Goal: Information Seeking & Learning: Learn about a topic

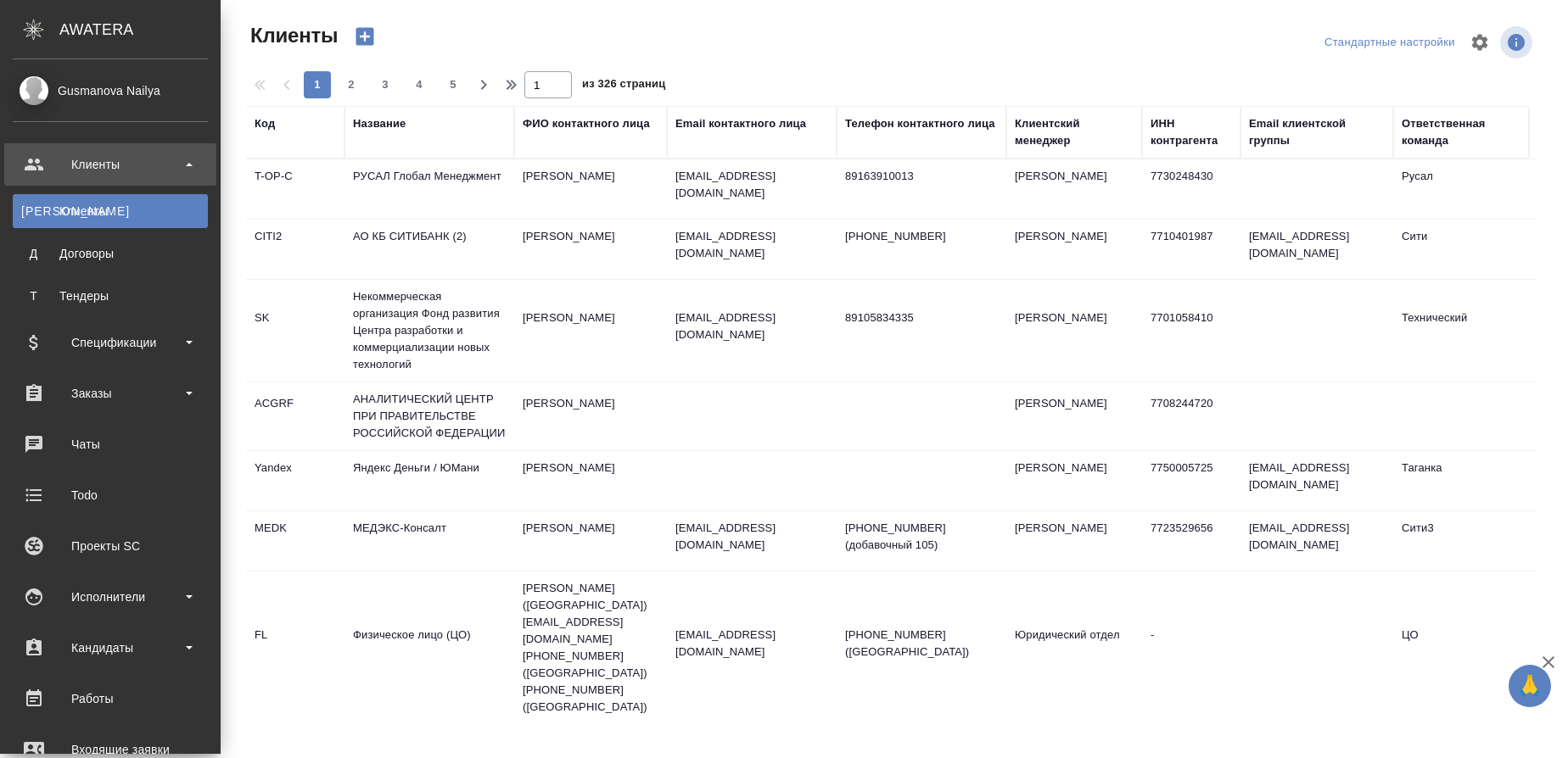
select select "RU"
click at [121, 596] on div "Исполнители" at bounding box center [110, 597] width 195 height 26
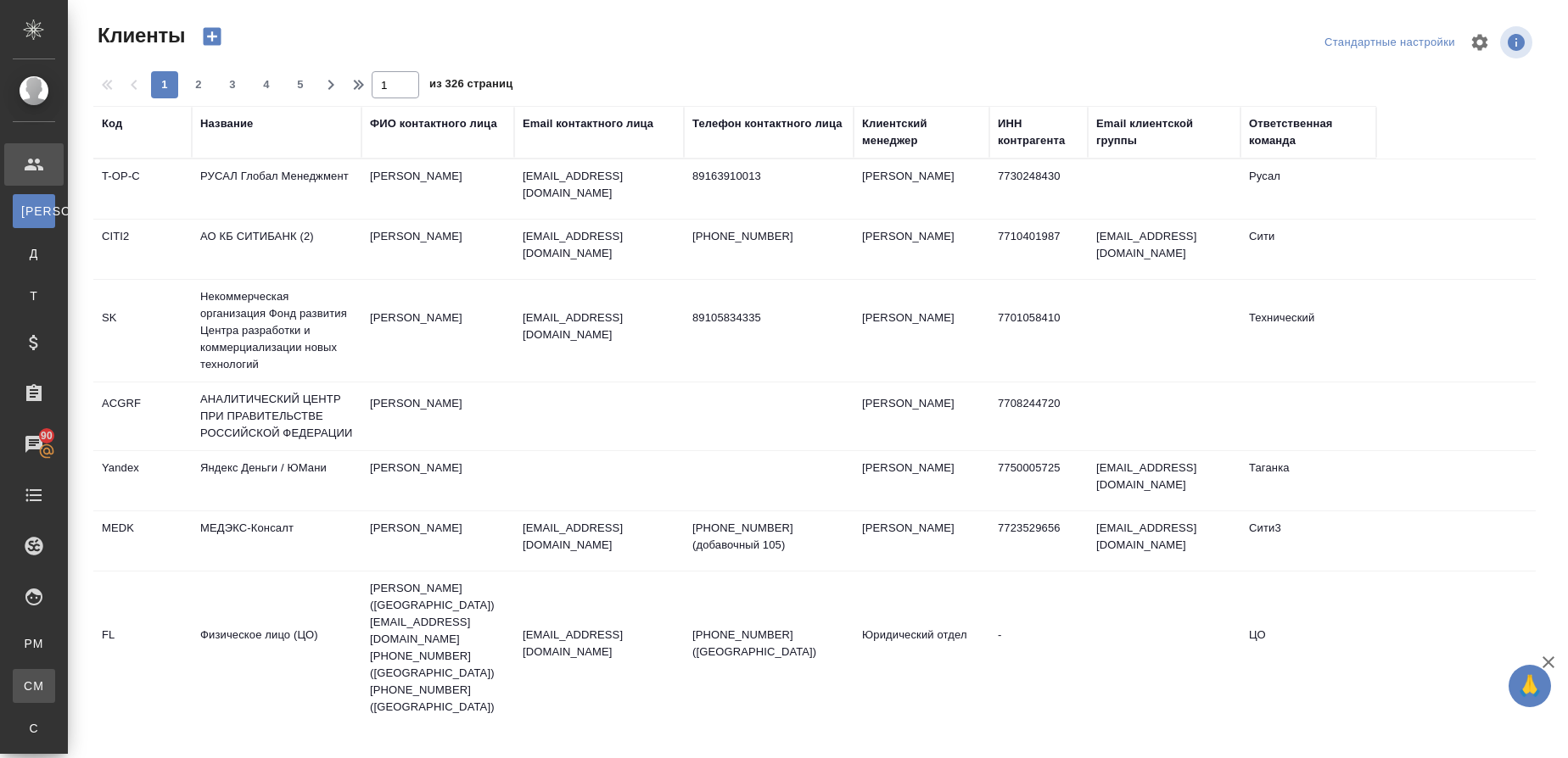
drag, startPoint x: 113, startPoint y: 683, endPoint x: 373, endPoint y: 579, distance: 280.0
click at [26, 683] on div "Для CM/VM" at bounding box center [12, 686] width 26 height 17
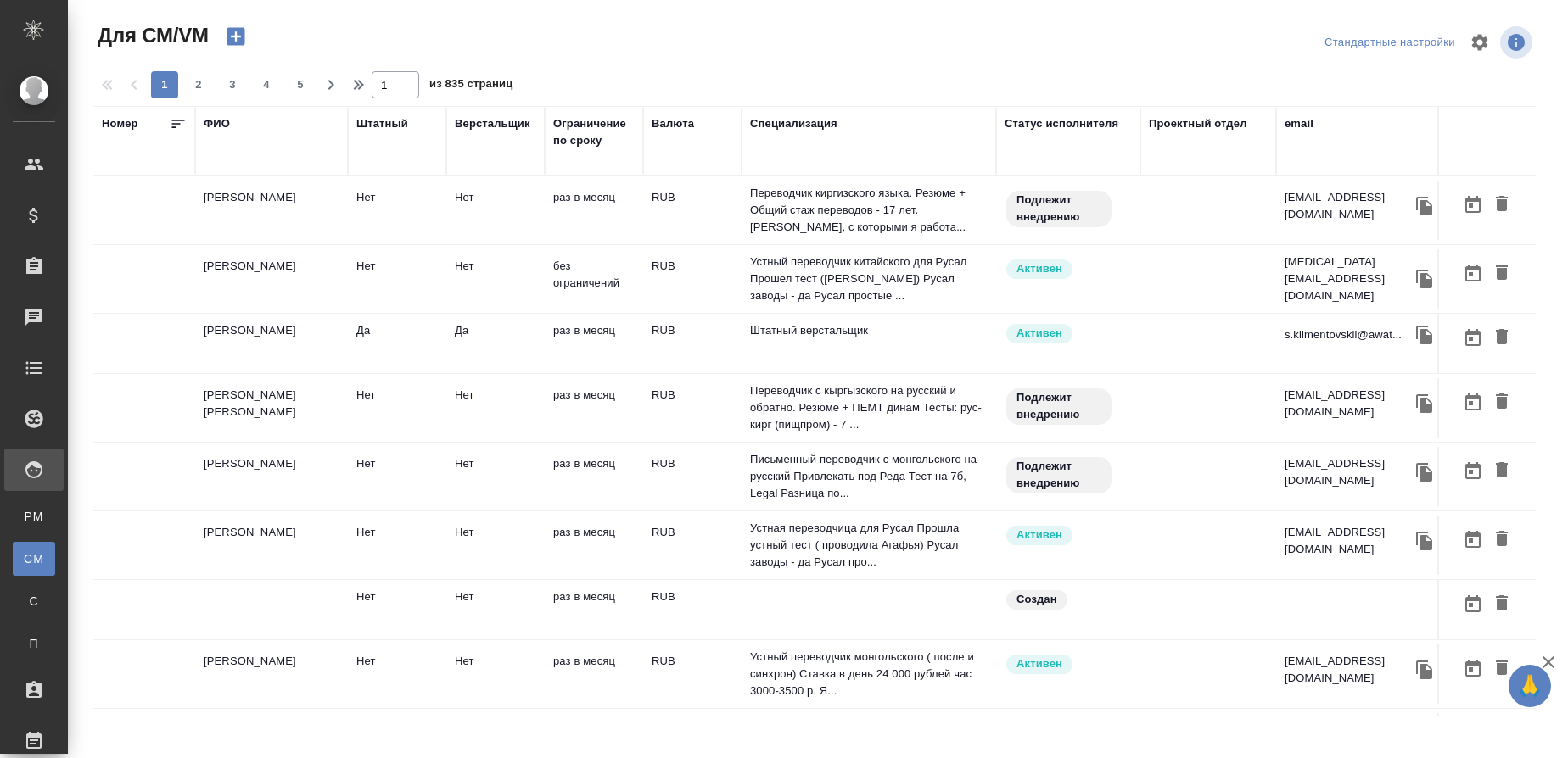
click at [771, 161] on div "Специализация" at bounding box center [869, 141] width 237 height 51
click at [766, 123] on div "Специализация" at bounding box center [794, 124] width 87 height 17
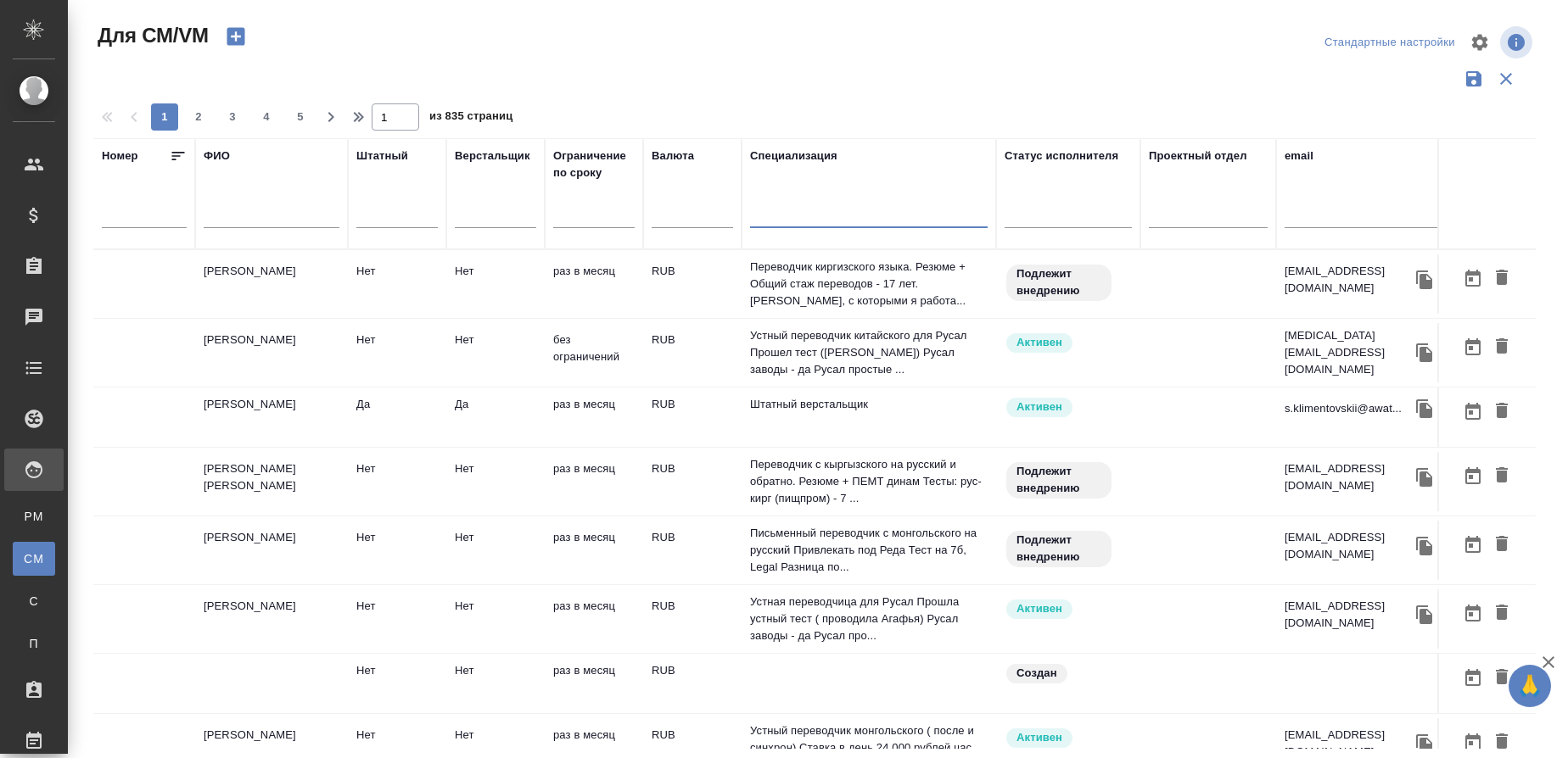
click at [789, 212] on input "text" at bounding box center [869, 217] width 237 height 21
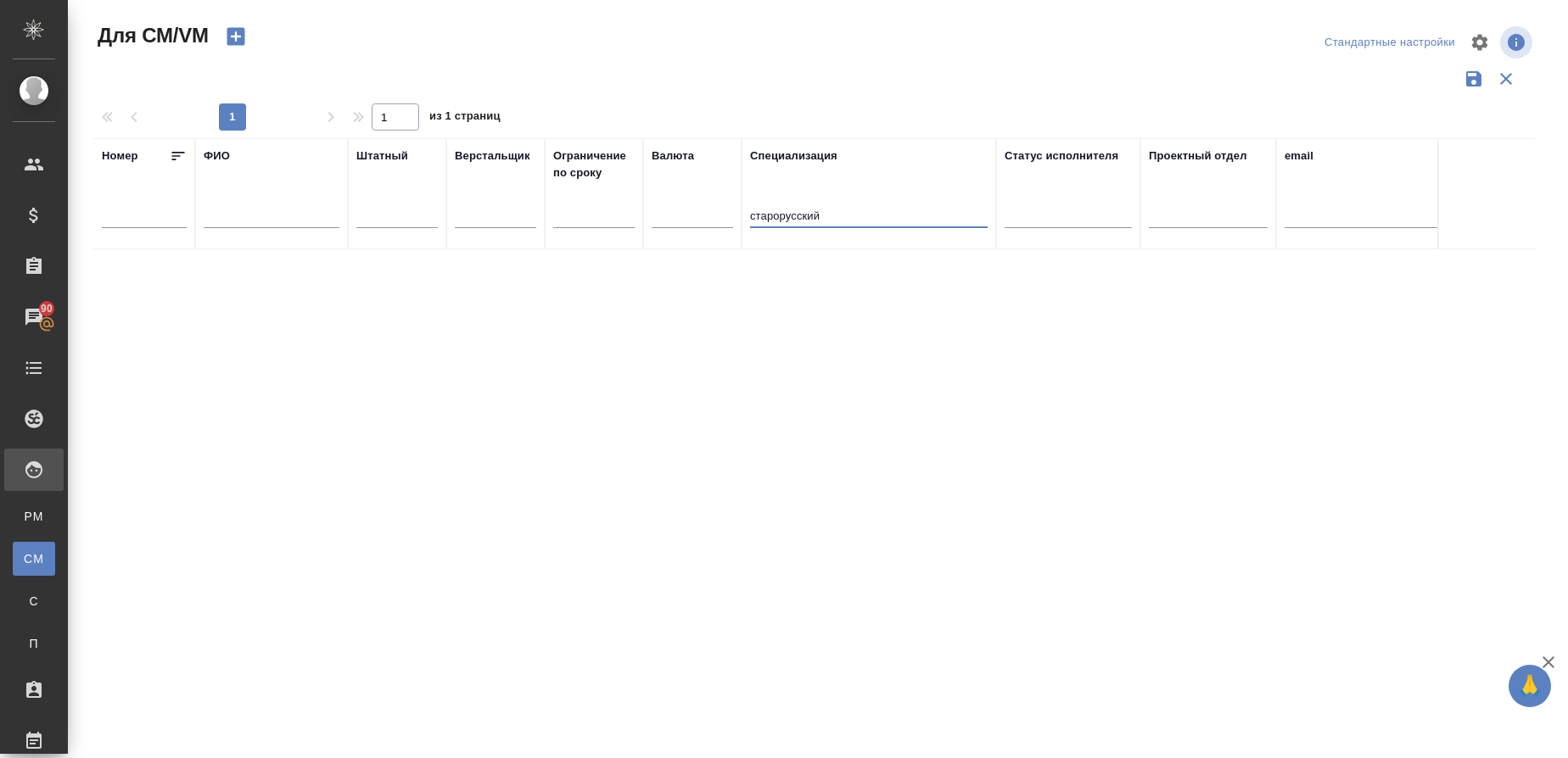
drag, startPoint x: 836, startPoint y: 212, endPoint x: 635, endPoint y: 212, distance: 201.0
click at [635, 212] on tr "Номер ФИО Штатный Верстальщик Ограничение по сроку Валюта Специализация старору…" at bounding box center [999, 193] width 1812 height 111
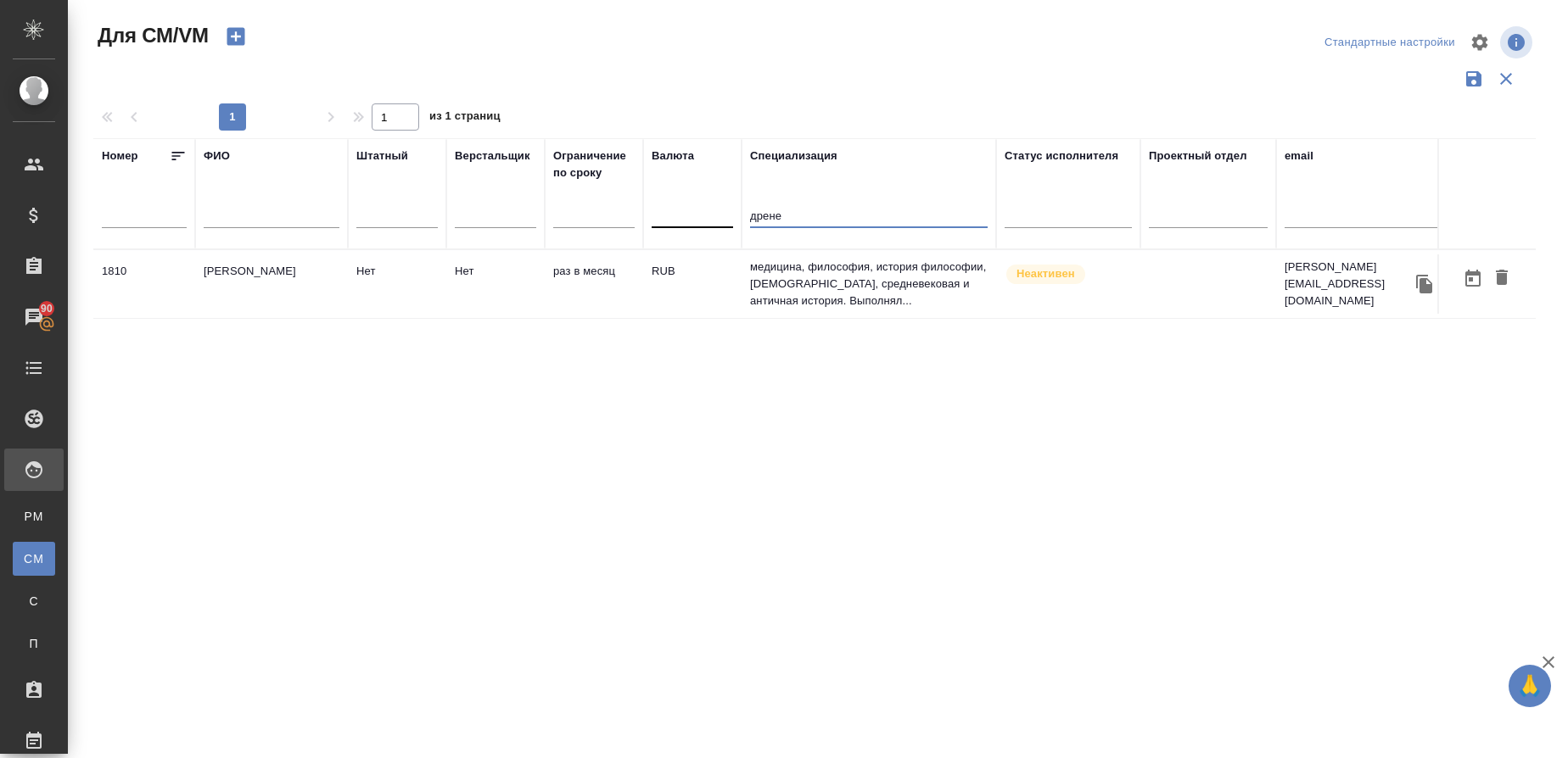
drag, startPoint x: 784, startPoint y: 210, endPoint x: 700, endPoint y: 223, distance: 85.0
click at [700, 223] on tr "Номер ФИО Штатный Верстальщик Ограничение по сроку Валюта Специализация дрене С…" at bounding box center [999, 193] width 1812 height 111
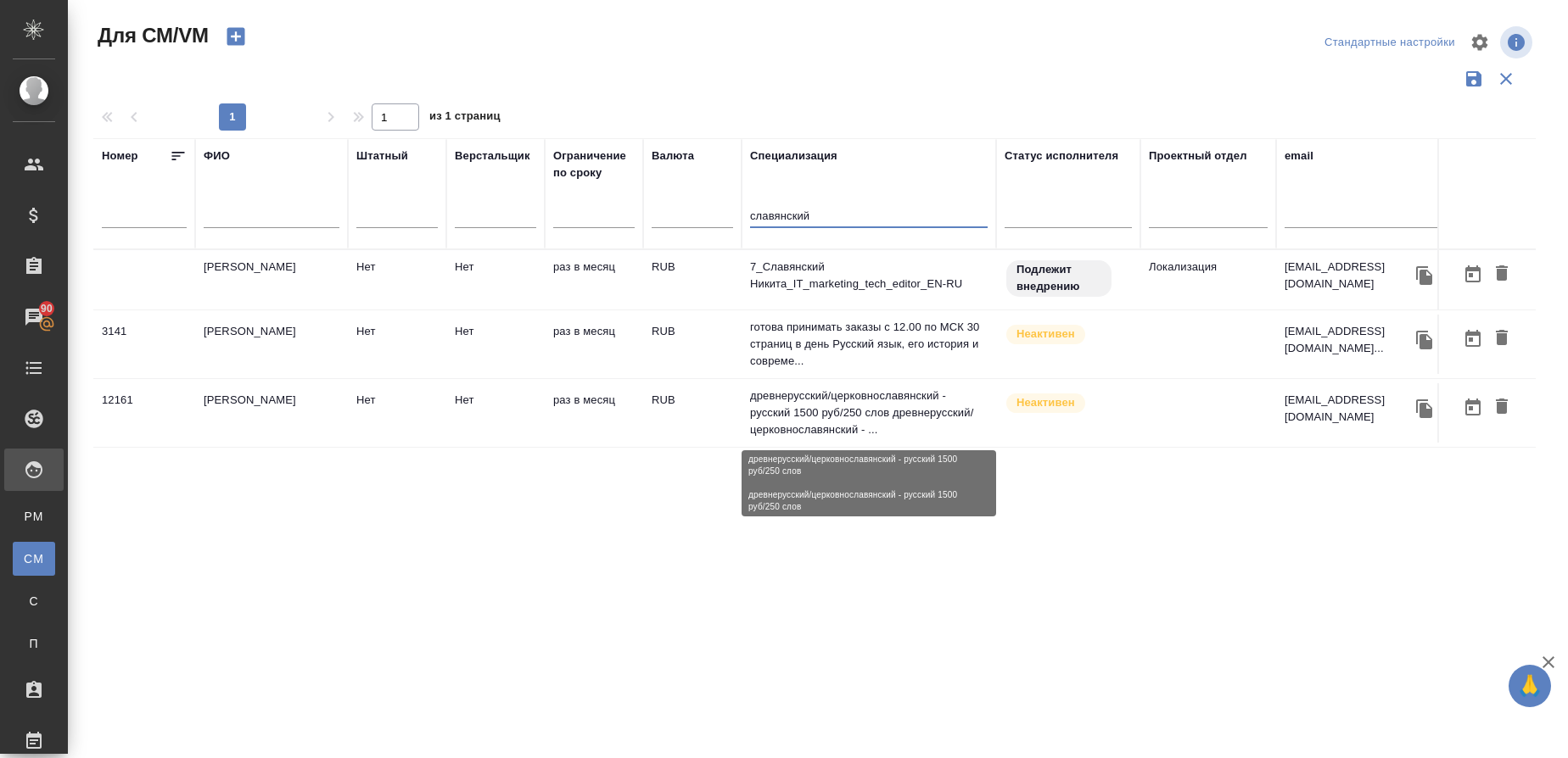
type input "славянский"
click at [847, 411] on p "древнерусский/церковнославянский - русский 1500 руб/250 слов древнерусский/церк…" at bounding box center [869, 412] width 237 height 51
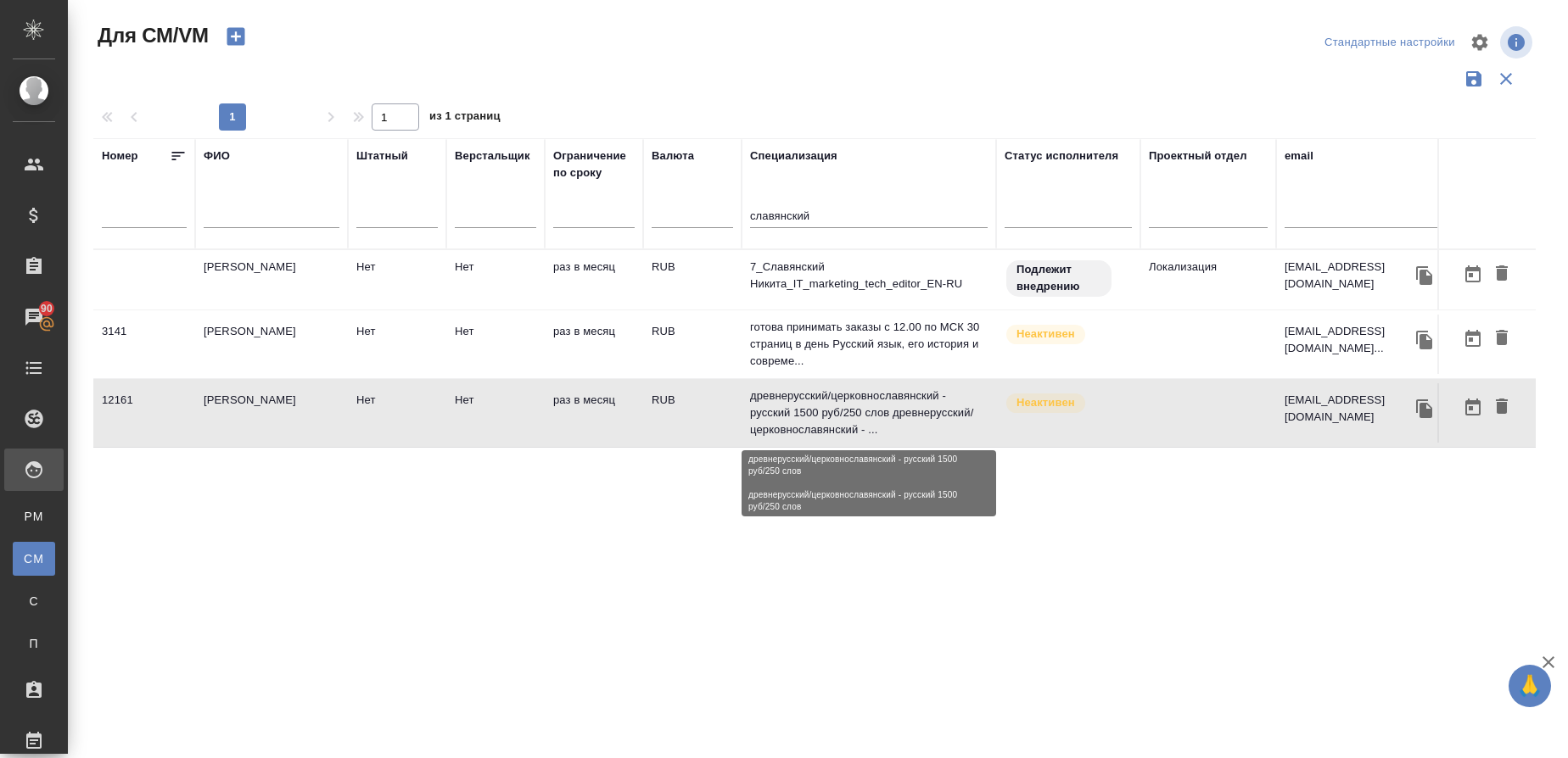
click at [847, 411] on p "древнерусский/церковнославянский - русский 1500 руб/250 слов древнерусский/церк…" at bounding box center [869, 412] width 237 height 51
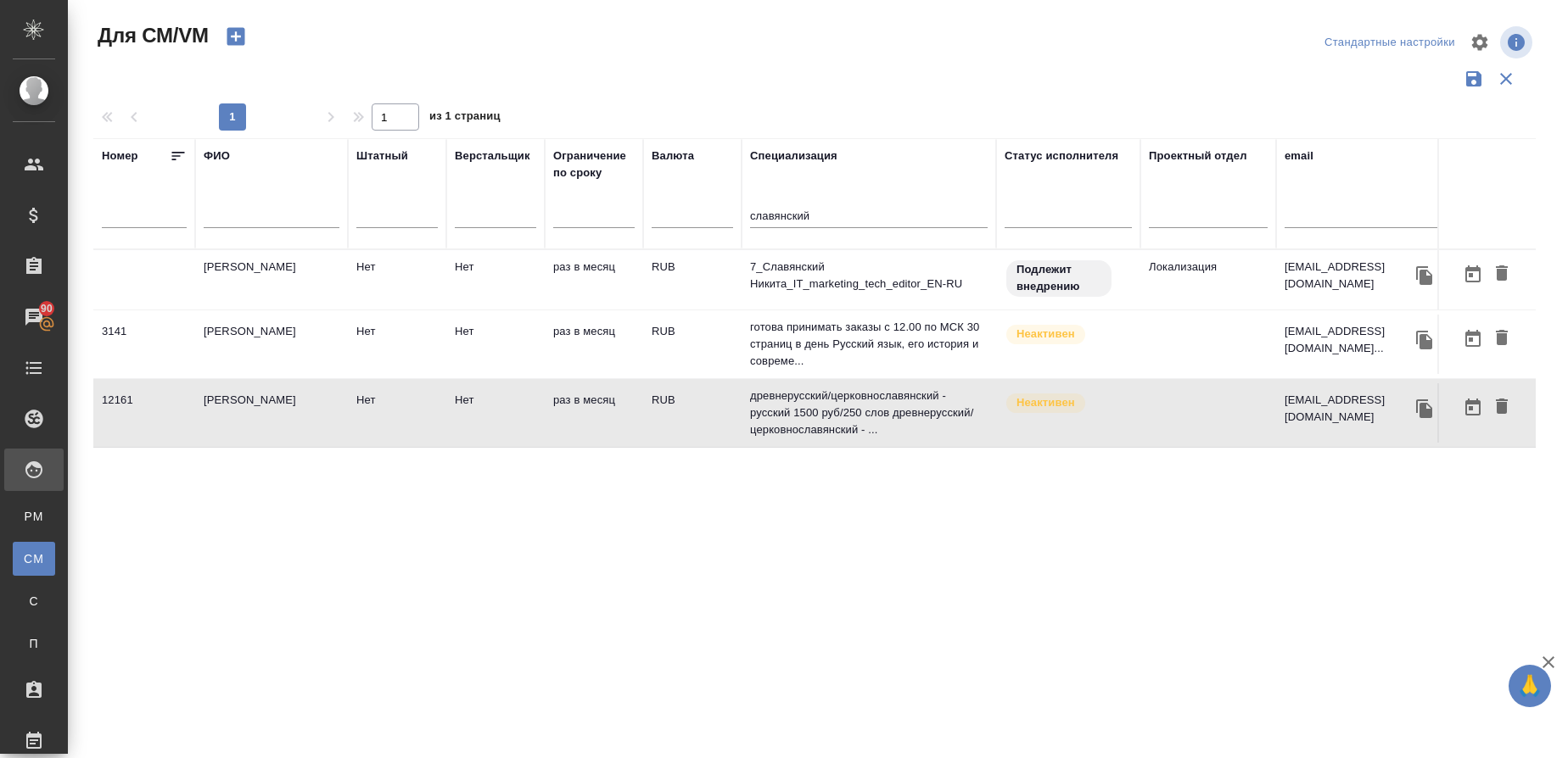
click at [260, 348] on td "Дубровина Светлана Юрьевна" at bounding box center [272, 345] width 153 height 59
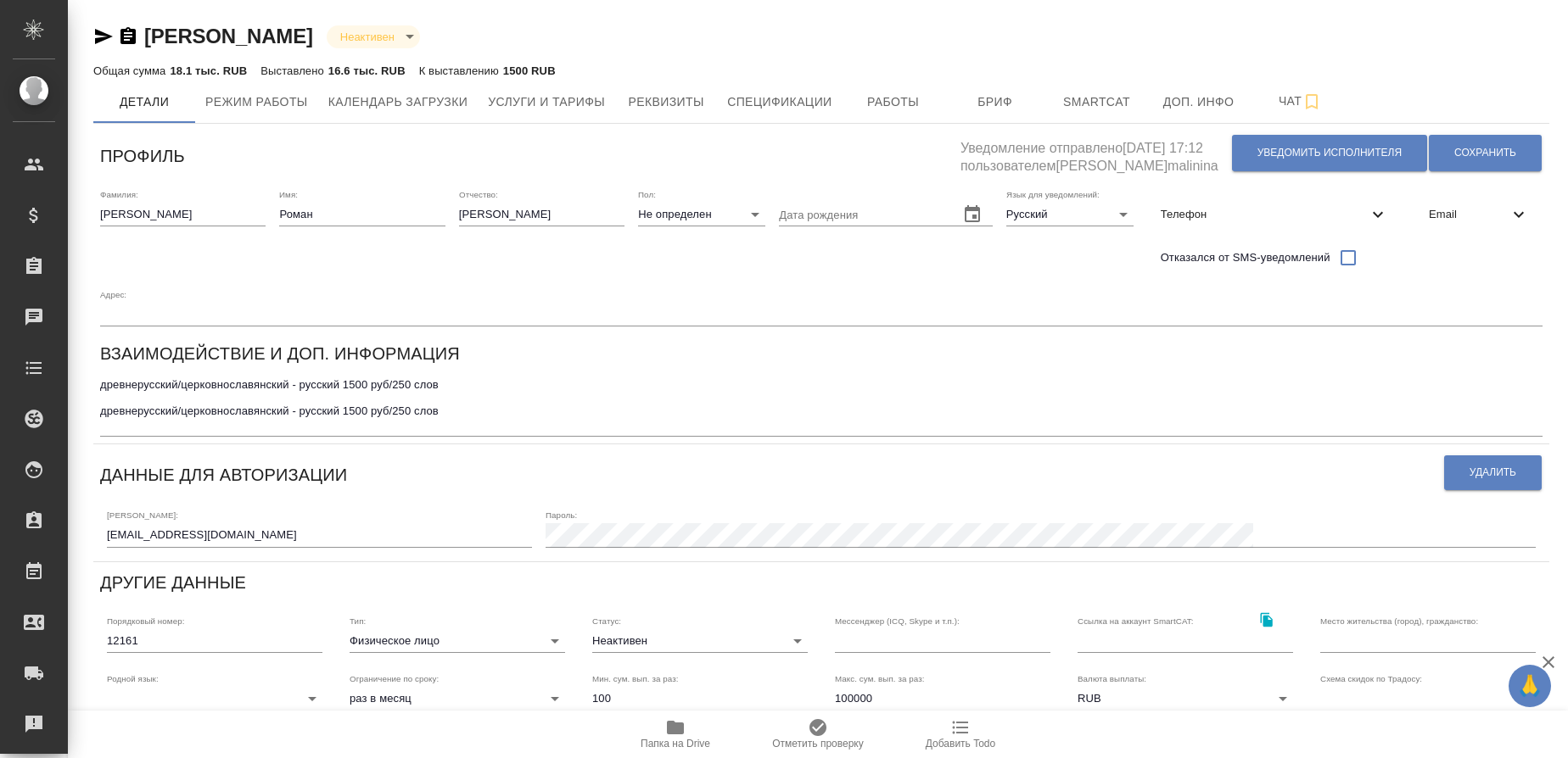
click at [100, 40] on icon "button" at bounding box center [103, 36] width 18 height 15
click at [550, 82] on button "Услуги и тарифы" at bounding box center [547, 101] width 138 height 42
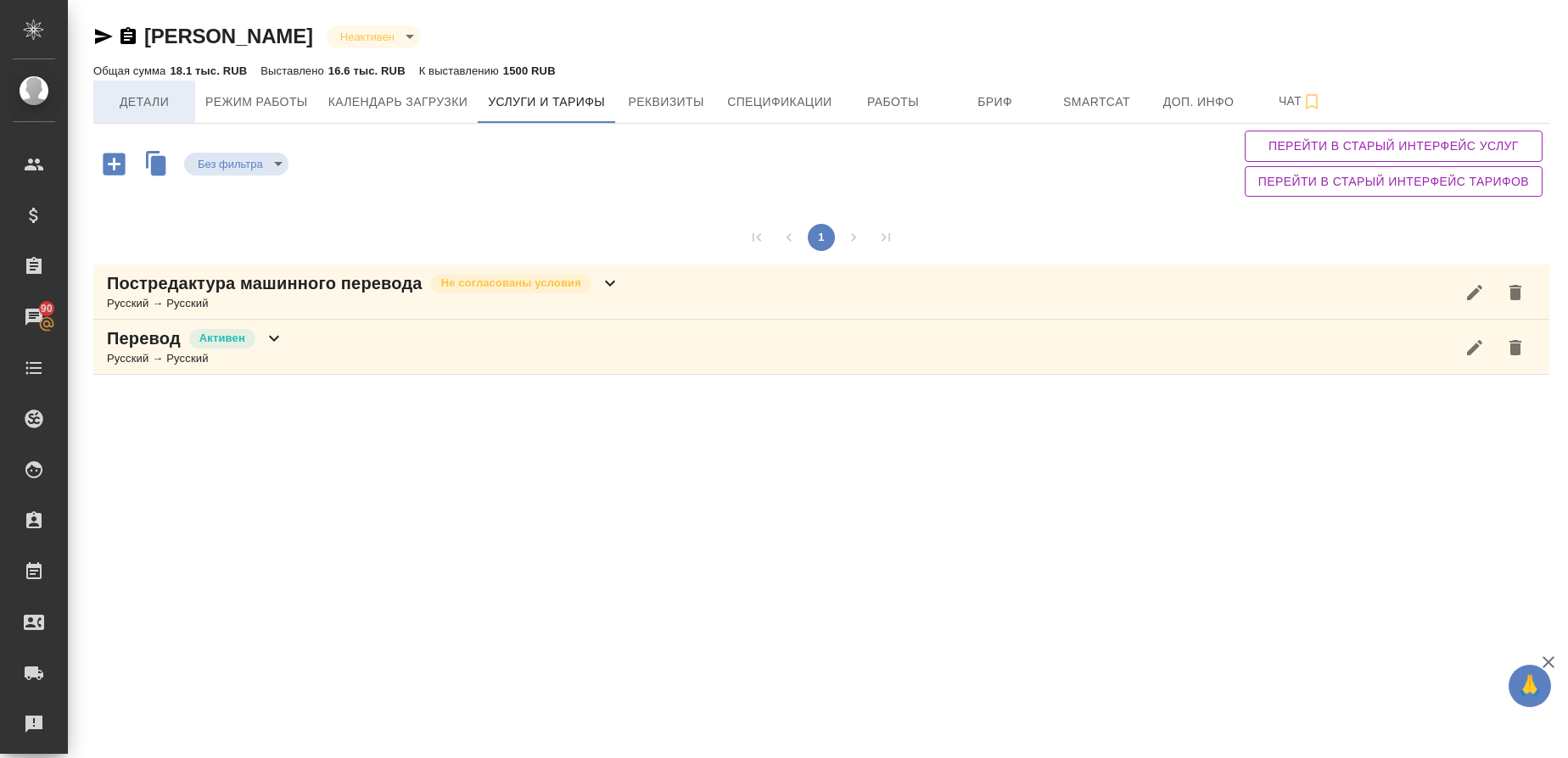
click at [121, 101] on span "Детали" at bounding box center [144, 102] width 81 height 21
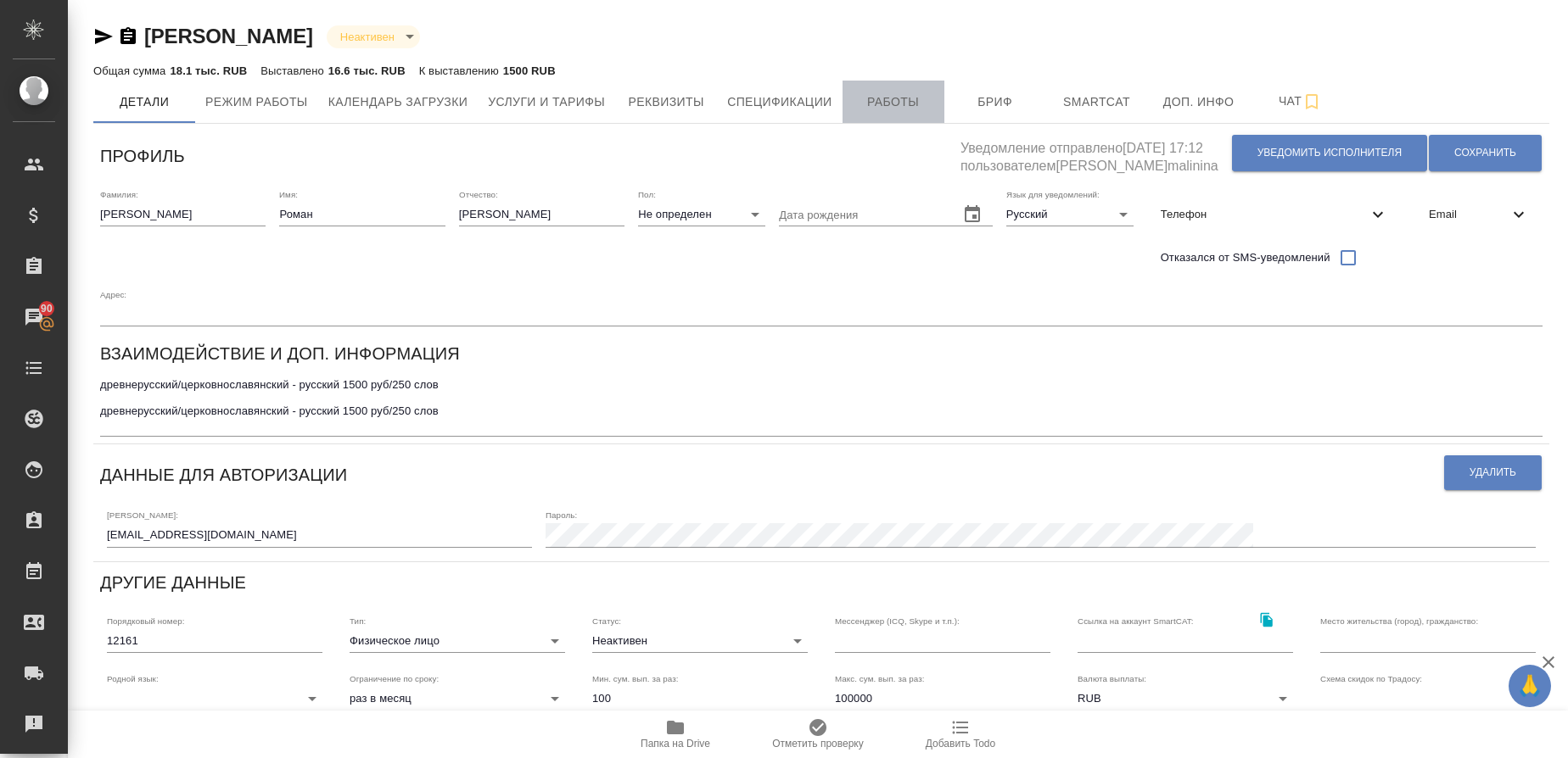
click at [858, 99] on span "Работы" at bounding box center [893, 102] width 81 height 21
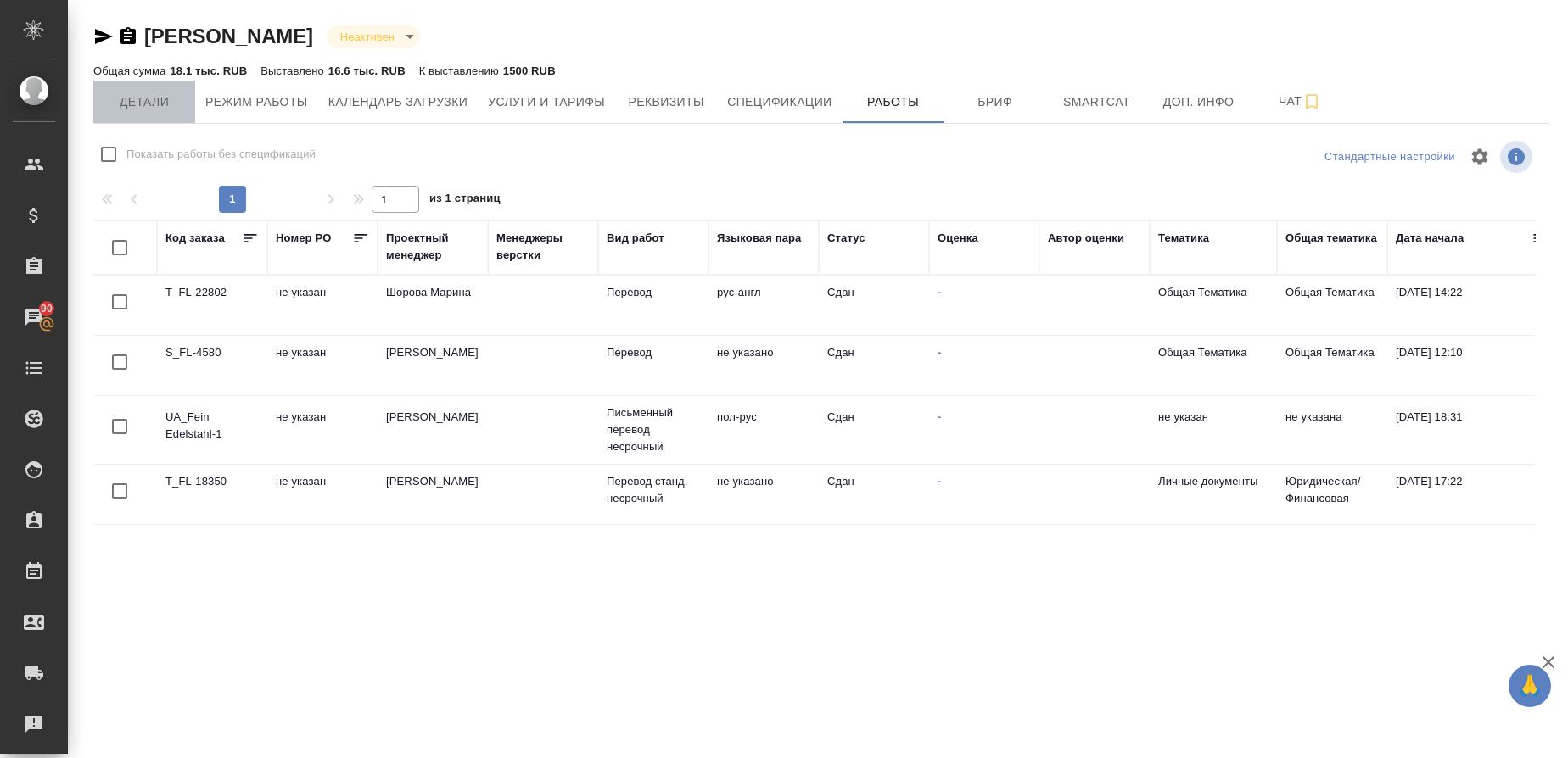
click at [146, 107] on span "Детали" at bounding box center [144, 102] width 81 height 21
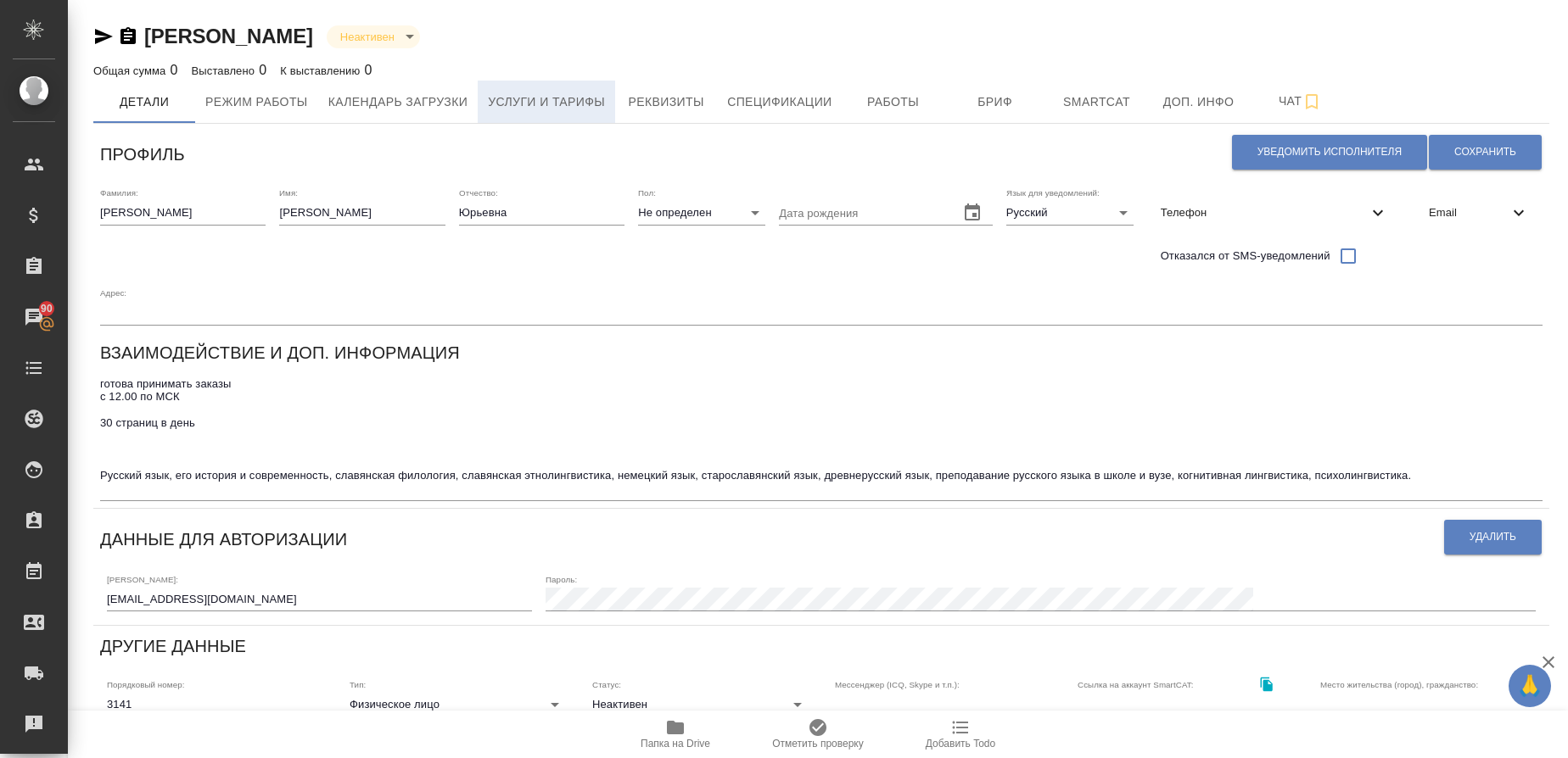
click at [568, 106] on span "Услуги и тарифы" at bounding box center [547, 102] width 117 height 21
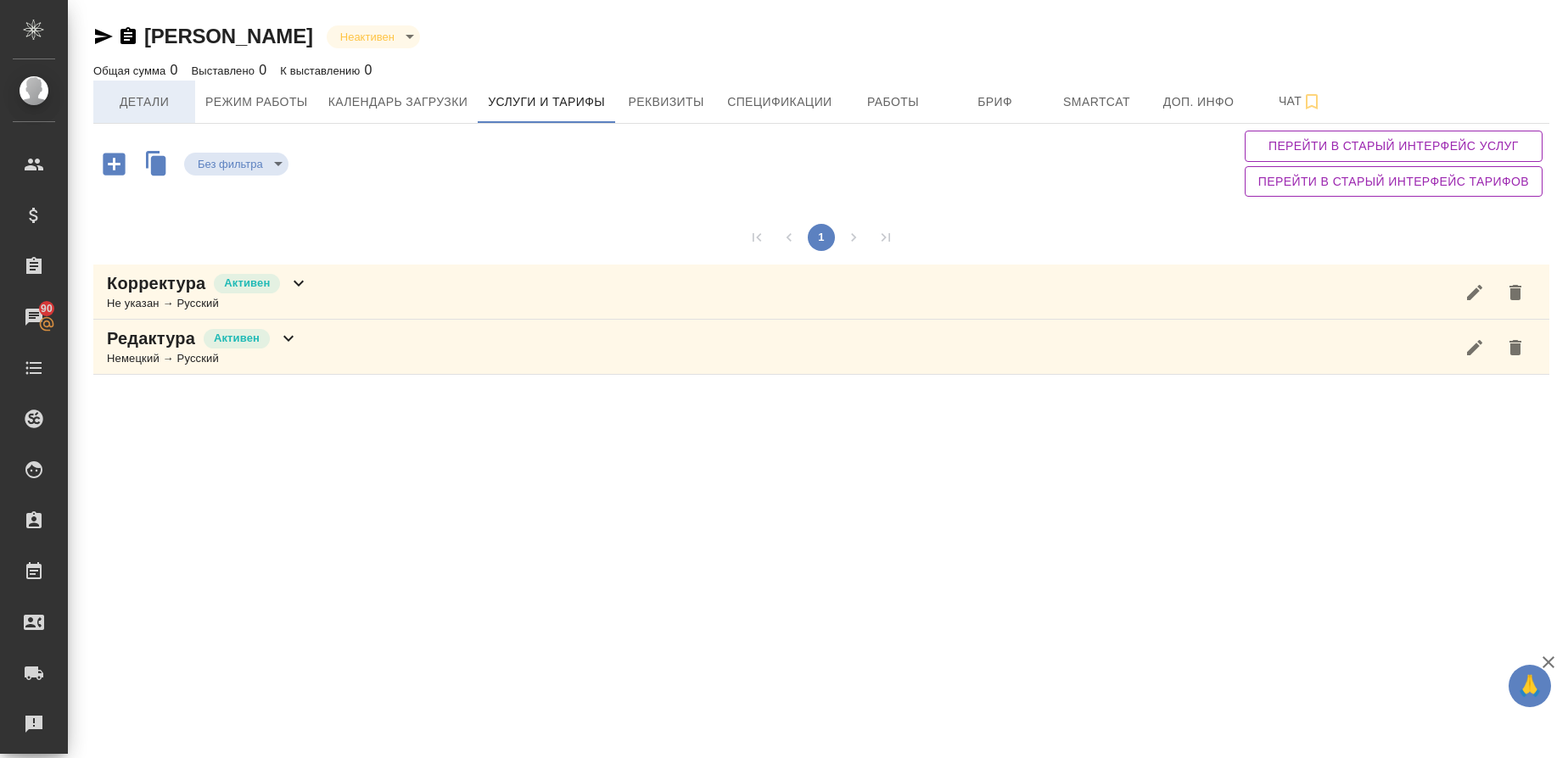
click at [134, 101] on span "Детали" at bounding box center [144, 102] width 81 height 21
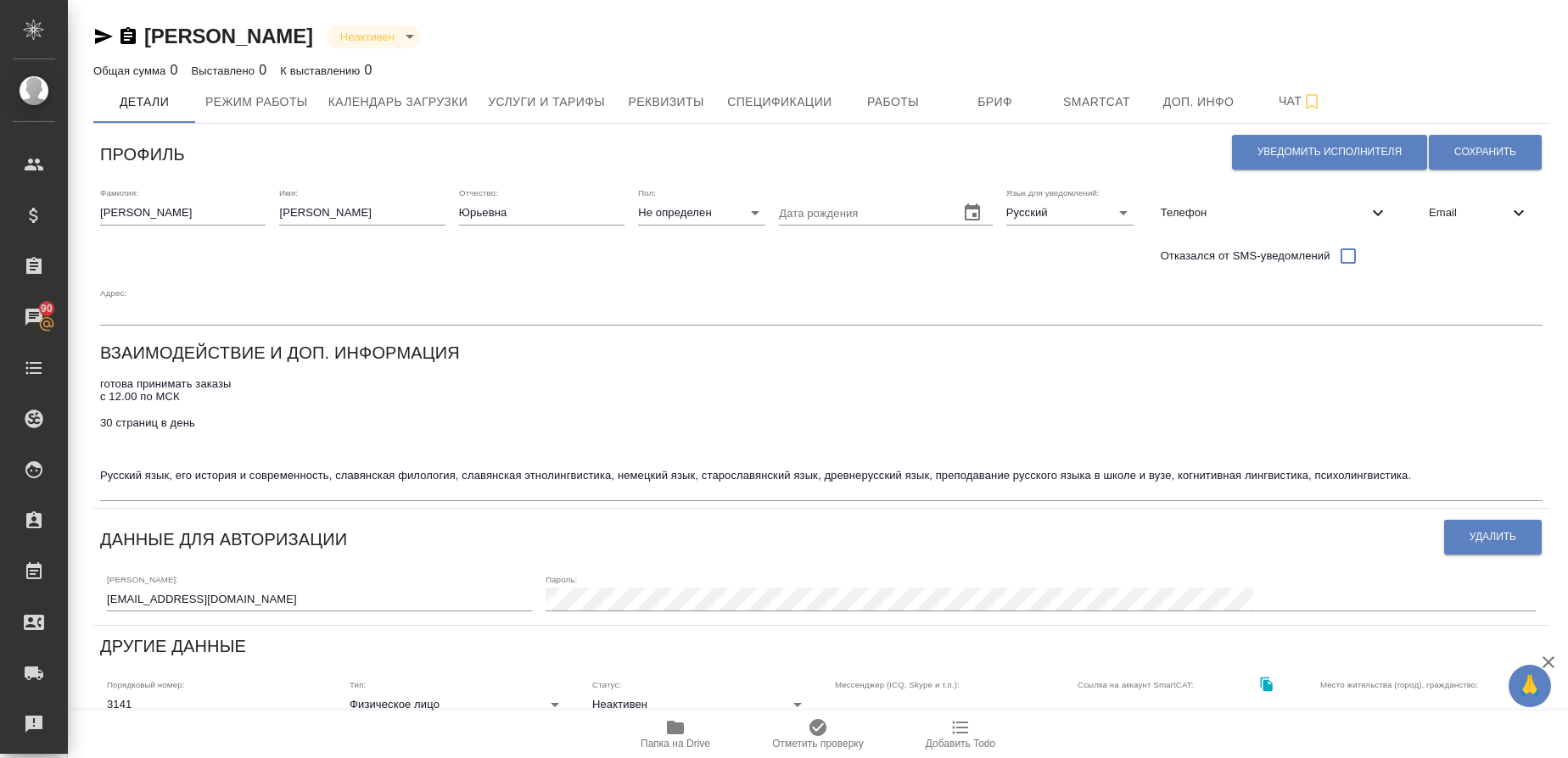
click at [91, 37] on div "Дубровина Светлана Юрьевна Неактивен inactive Общая сумма 0 Выставлено 0 К выст…" at bounding box center [821, 591] width 1475 height 1184
click at [96, 38] on icon "button" at bounding box center [103, 36] width 18 height 15
